Goal: Task Accomplishment & Management: Use online tool/utility

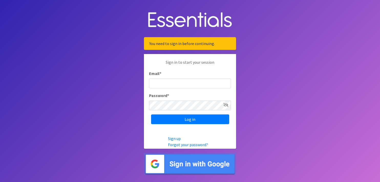
drag, startPoint x: 0, startPoint y: 0, endPoint x: 186, endPoint y: 84, distance: 204.2
click at [186, 84] on input "Email *" at bounding box center [190, 84] width 82 height 10
type input "[EMAIL_ADDRESS][DOMAIN_NAME]"
click at [151, 114] on input "Log in" at bounding box center [190, 119] width 78 height 10
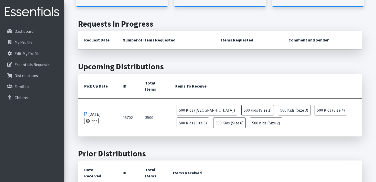
scroll to position [152, 0]
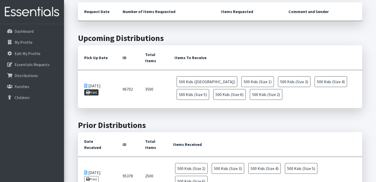
click at [97, 94] on link "Print" at bounding box center [91, 92] width 15 height 6
